Goal: Check status: Check status

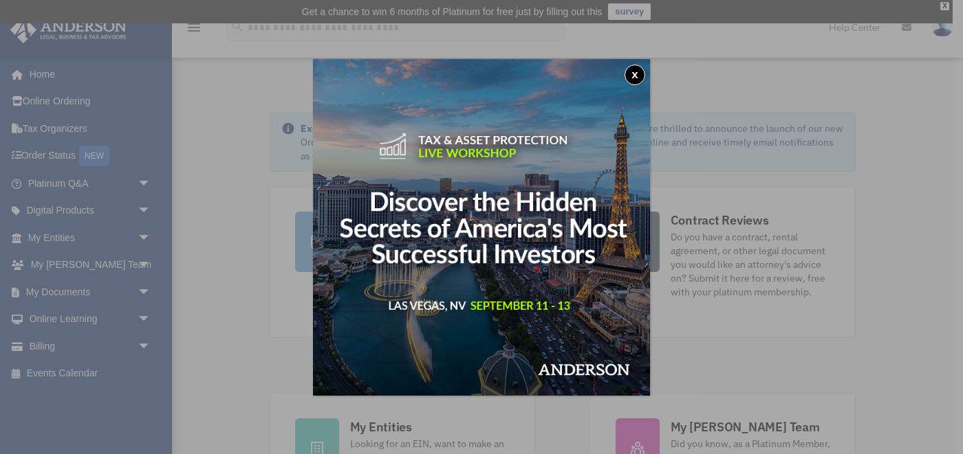
click at [633, 81] on button "x" at bounding box center [634, 75] width 21 height 21
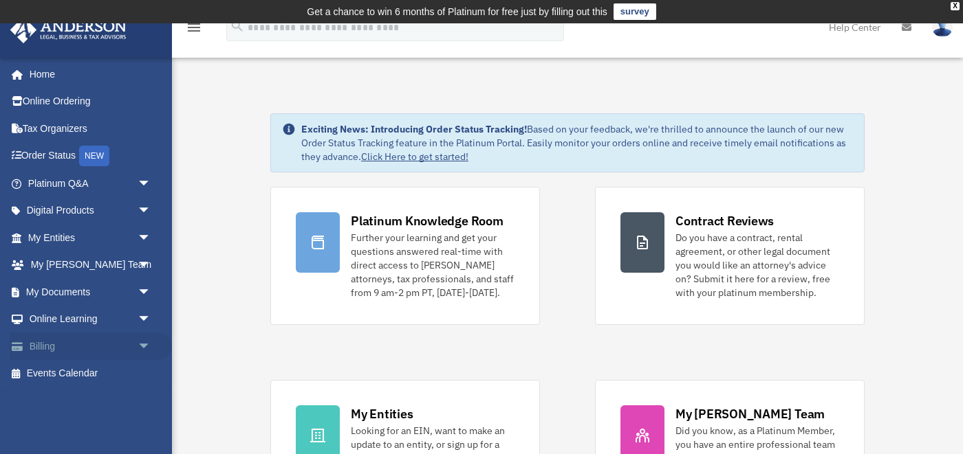
click at [50, 342] on link "Billing arrow_drop_down" at bounding box center [91, 347] width 162 height 28
click at [146, 347] on span "arrow_drop_down" at bounding box center [152, 347] width 28 height 28
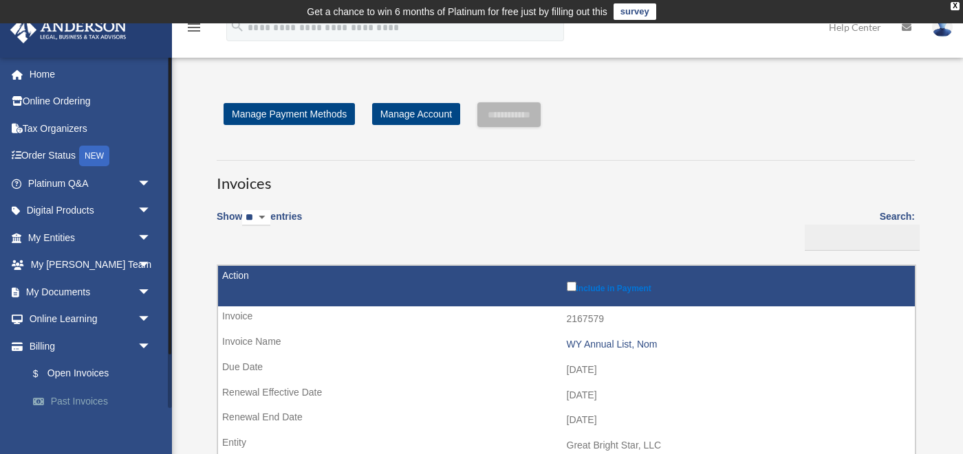
click at [85, 398] on link "Past Invoices" at bounding box center [95, 402] width 153 height 28
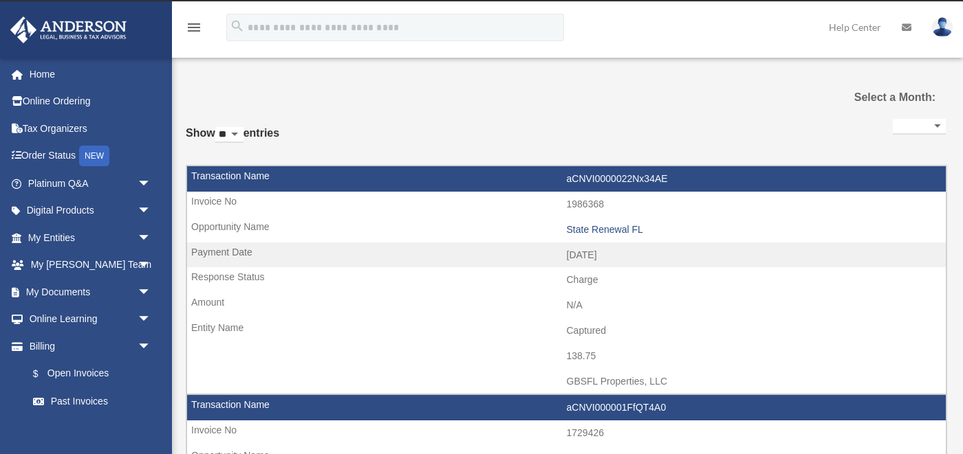
select select
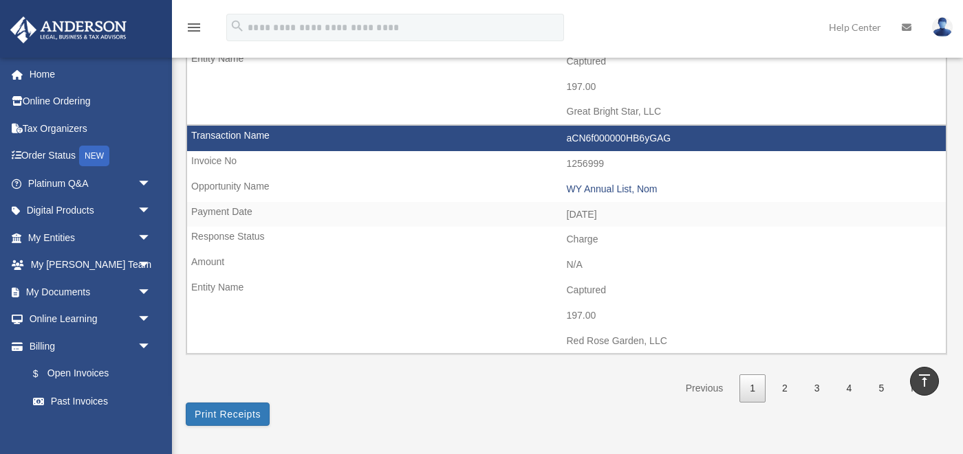
scroll to position [2114, 0]
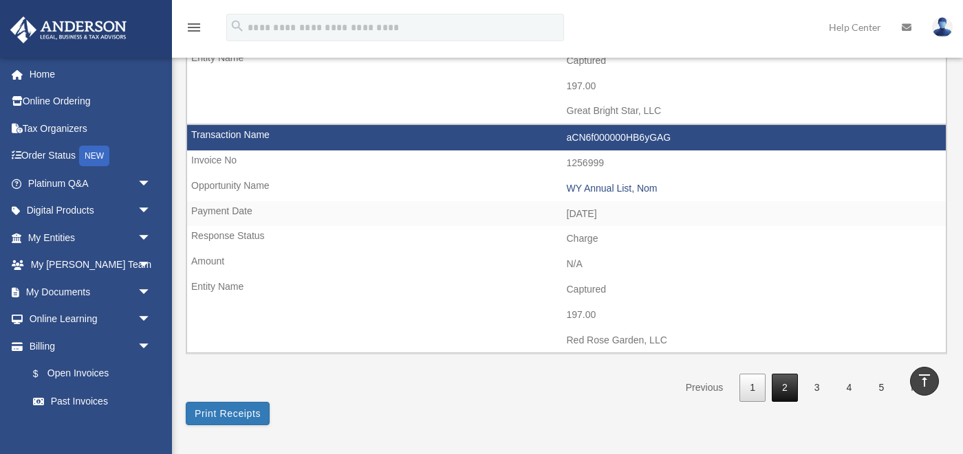
click at [789, 396] on link "2" at bounding box center [784, 388] width 26 height 28
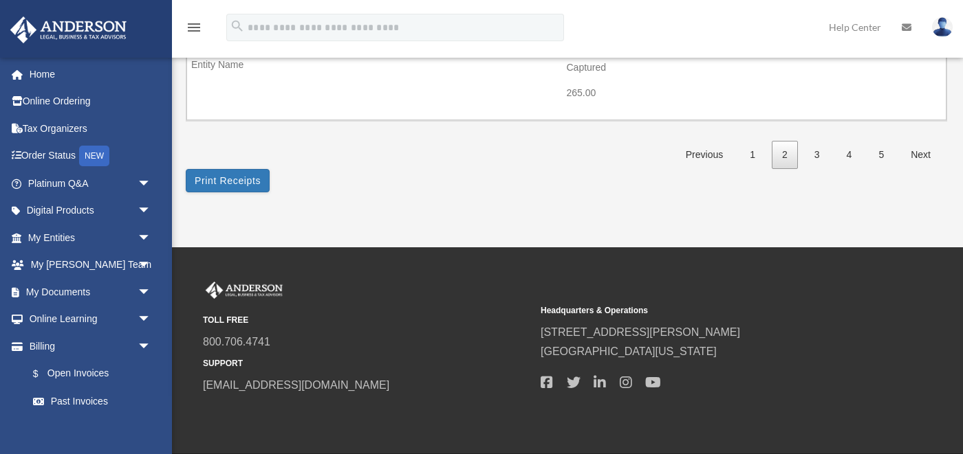
scroll to position [2363, 0]
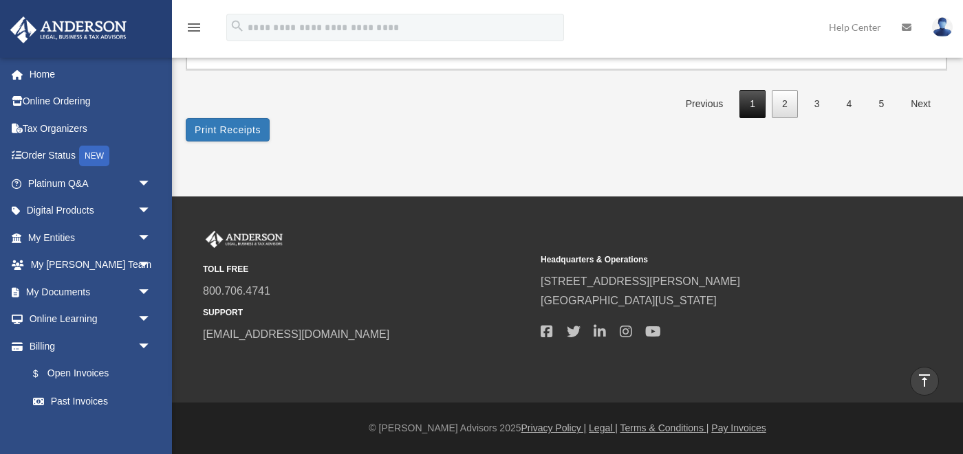
click at [756, 106] on link "1" at bounding box center [752, 104] width 26 height 28
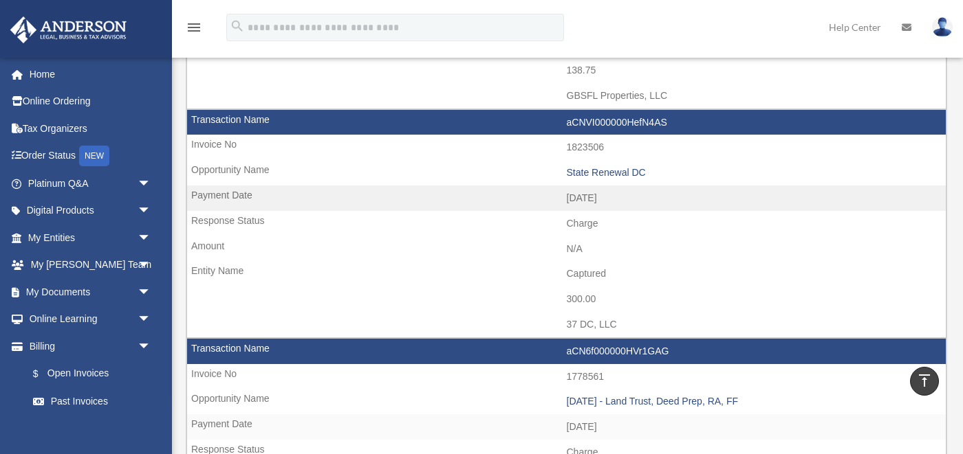
scroll to position [1449, 0]
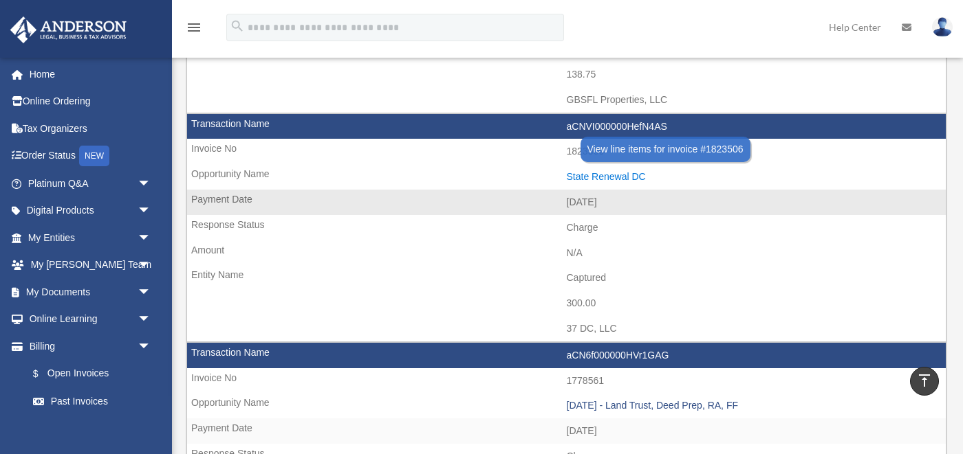
click at [626, 177] on div "State Renewal DC" at bounding box center [753, 177] width 373 height 12
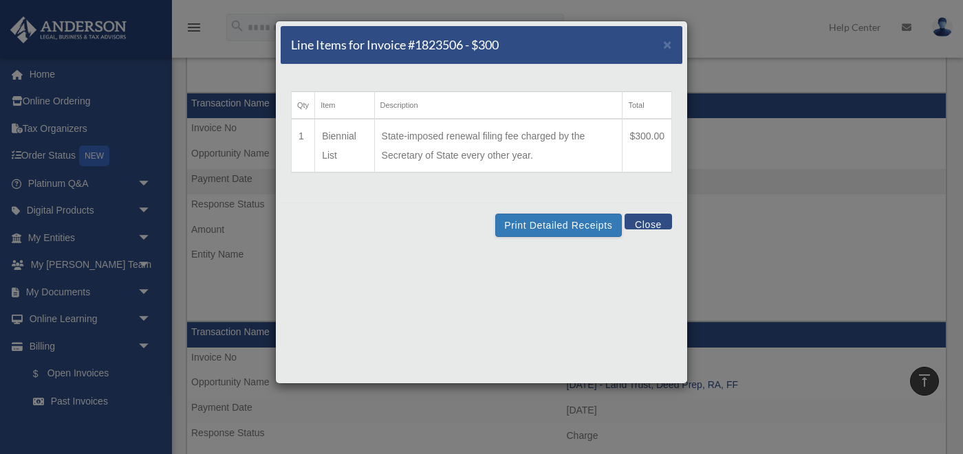
scroll to position [1453, 0]
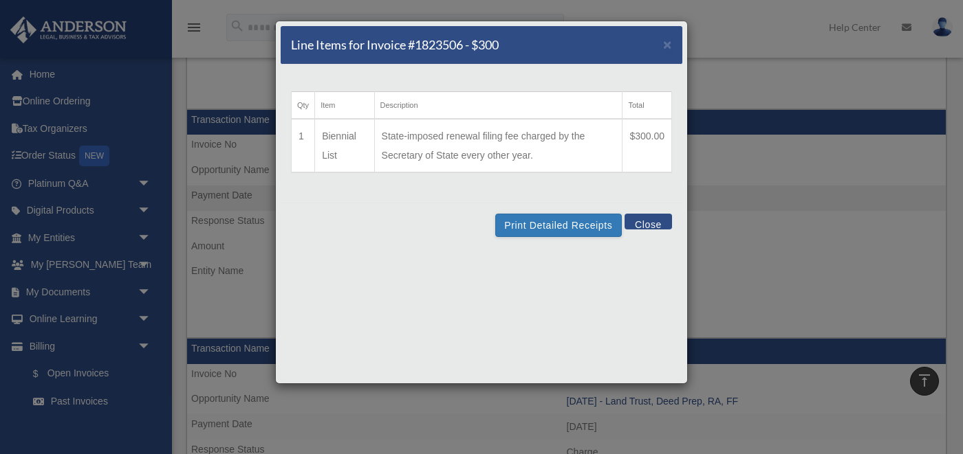
click at [646, 226] on button "Close" at bounding box center [647, 222] width 47 height 16
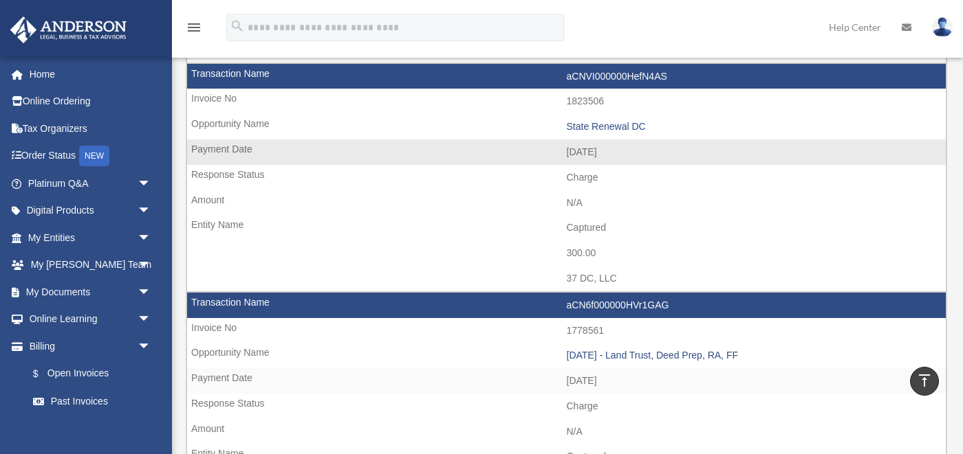
scroll to position [1510, 0]
